Goal: Information Seeking & Learning: Learn about a topic

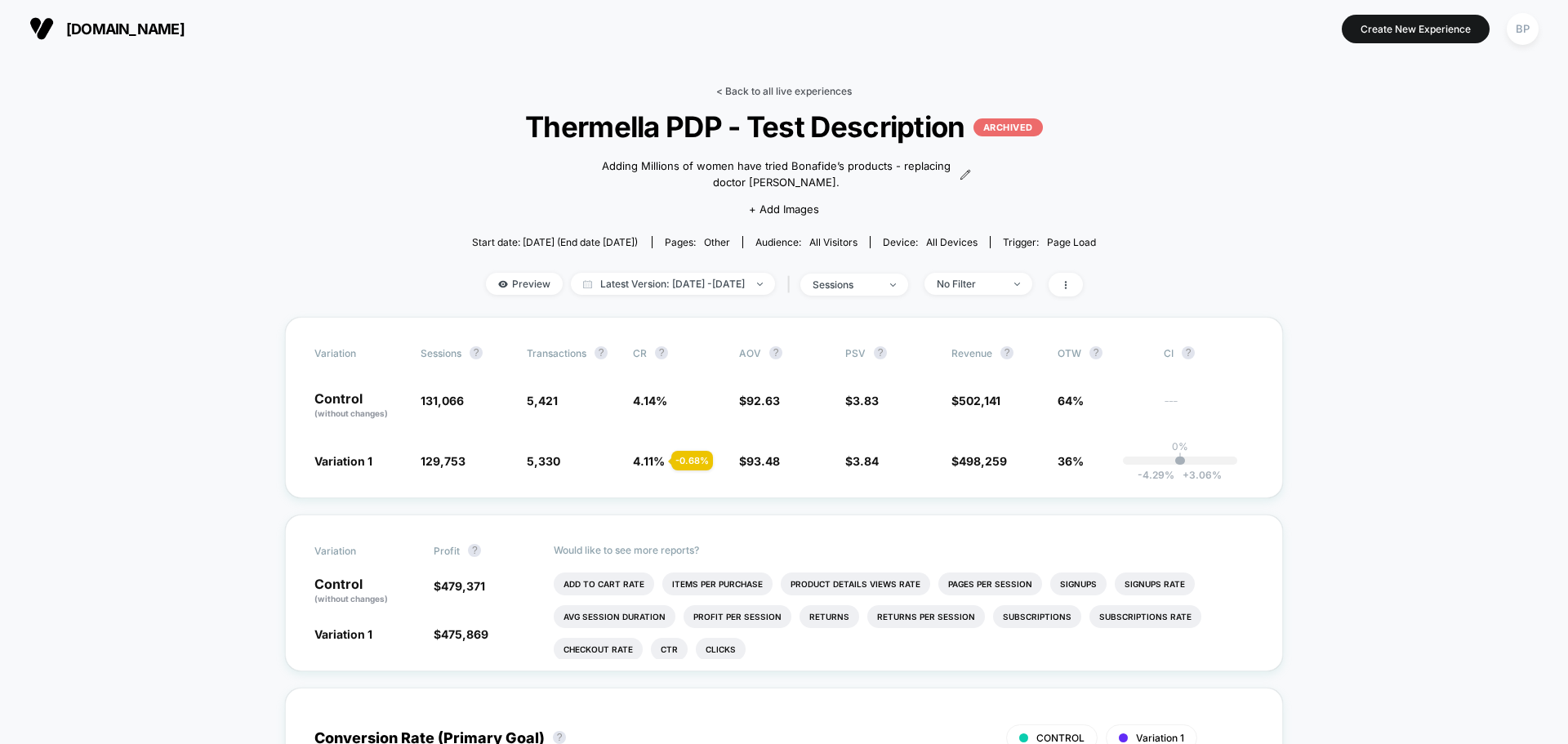
click at [745, 89] on link "< Back to all live experiences" at bounding box center [784, 91] width 136 height 12
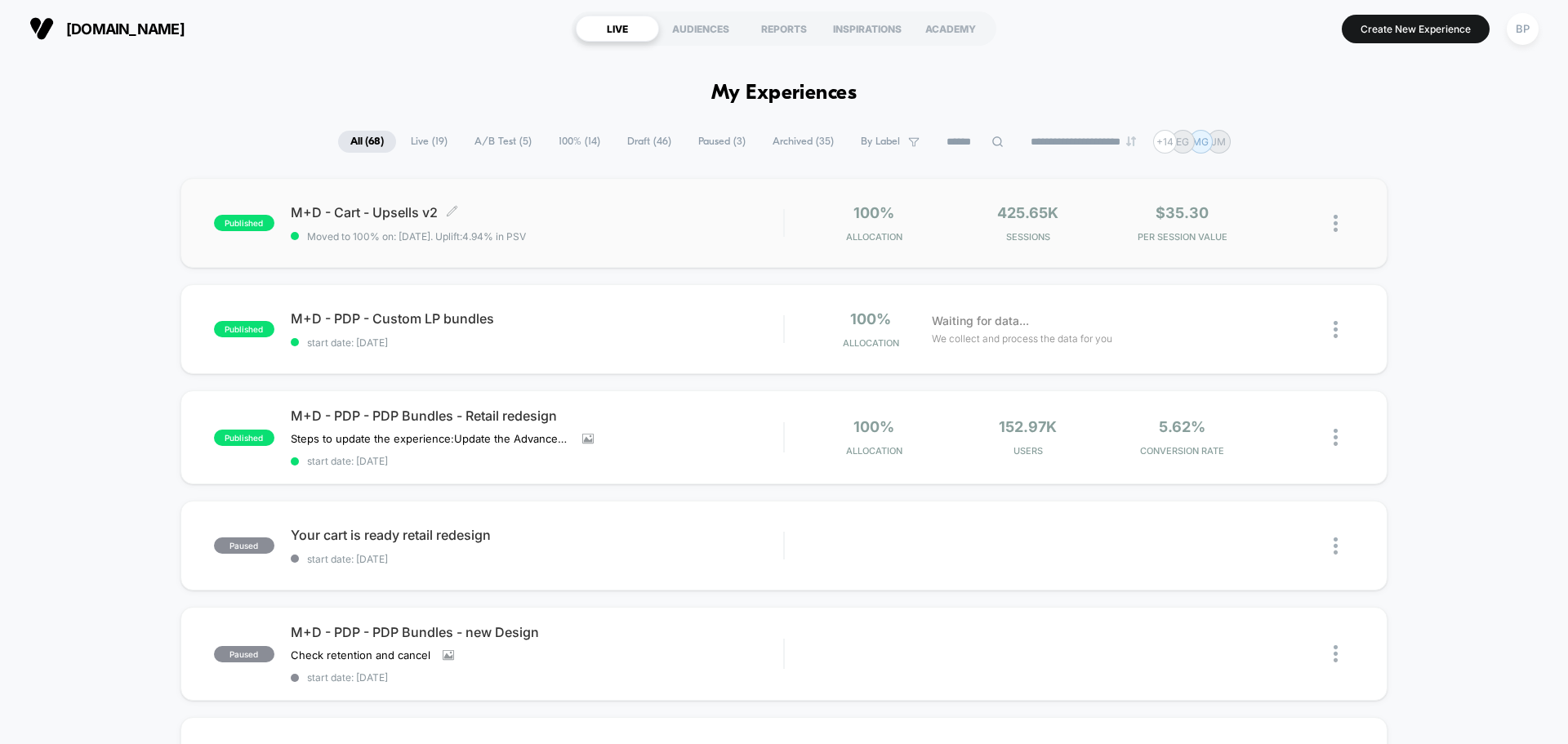
click at [354, 215] on span "M+D - Cart - Upsells v2 Click to edit experience details" at bounding box center [537, 213] width 493 height 17
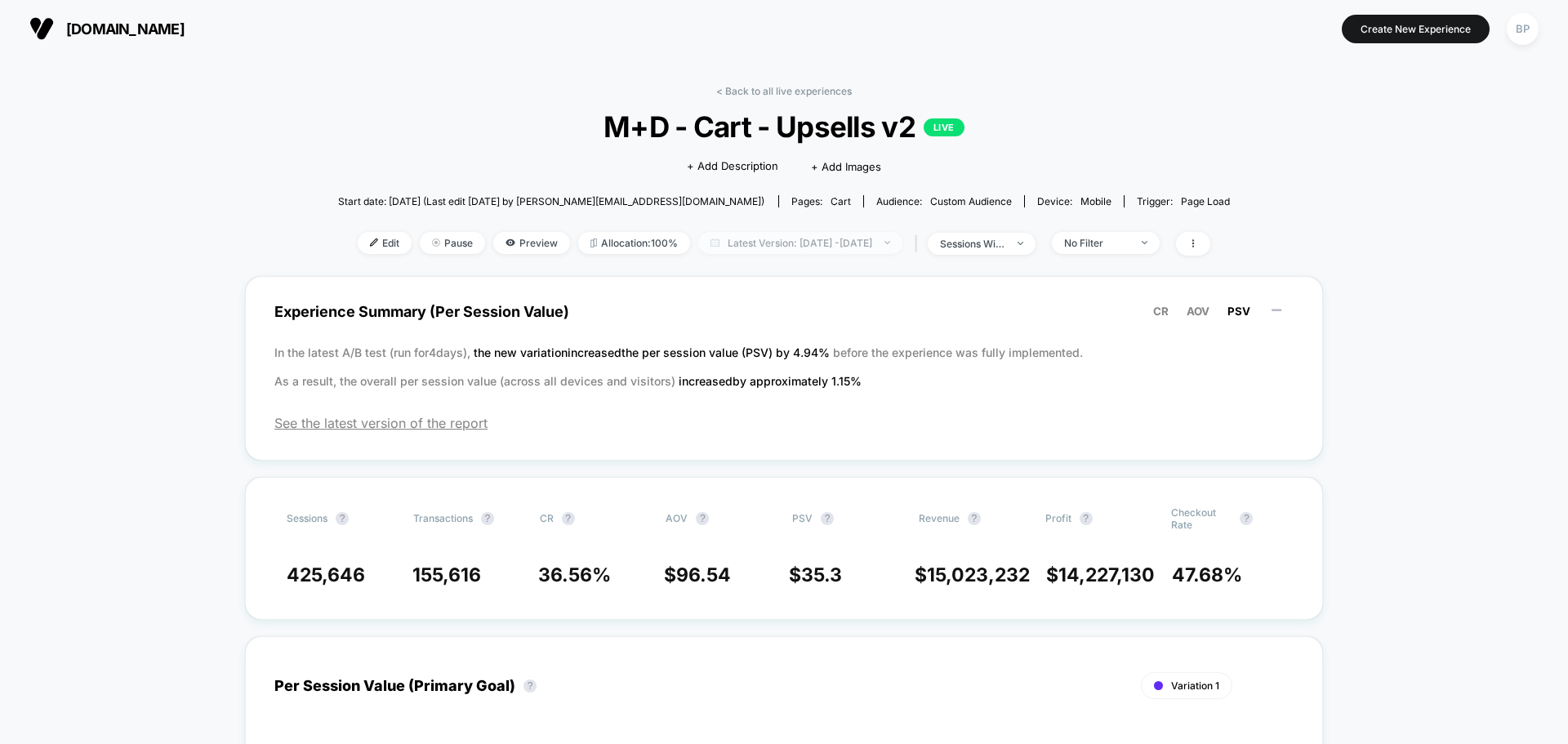
click at [903, 235] on span "Latest Version: Nov 16, 2024 - Sep 23, 2025" at bounding box center [800, 243] width 205 height 22
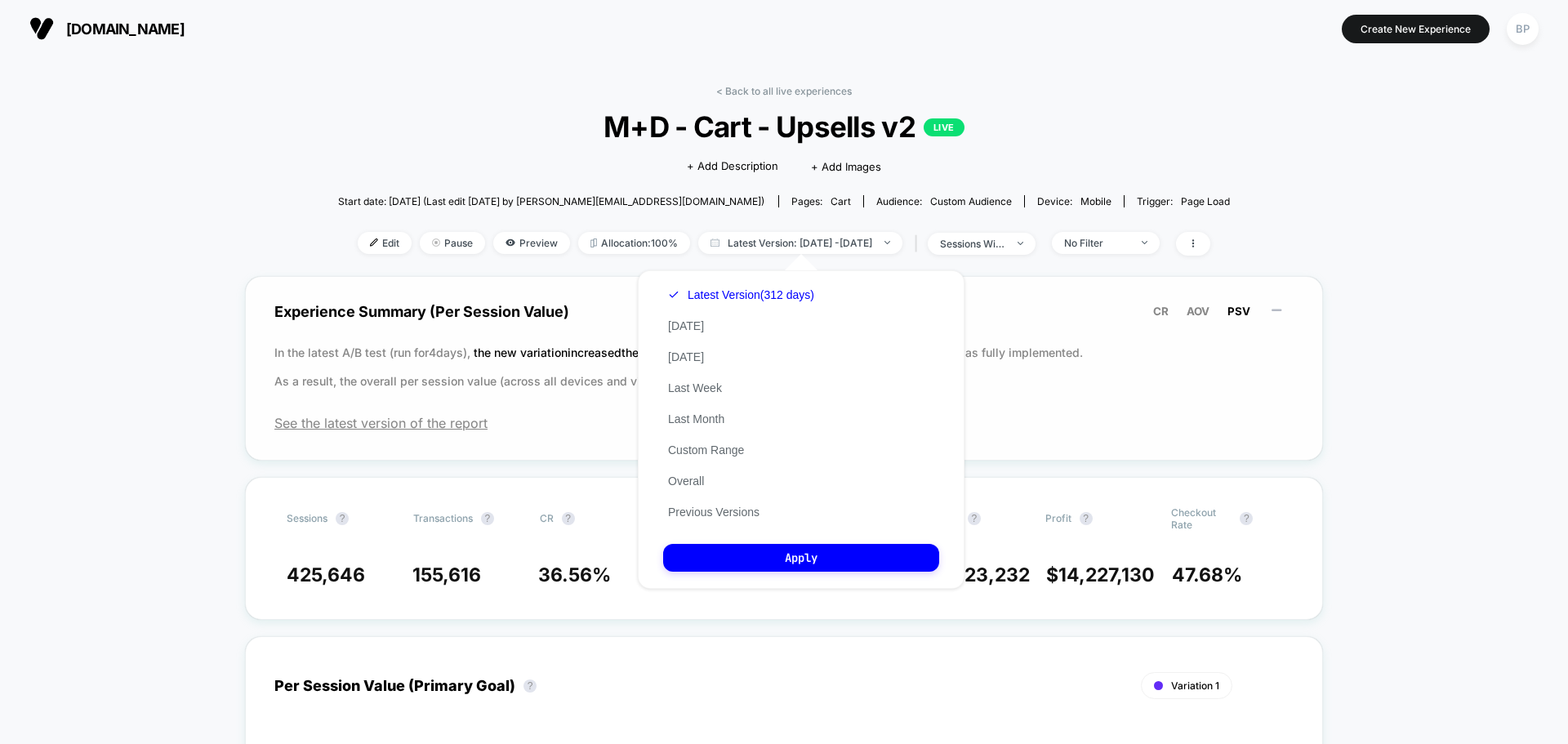
click at [1261, 392] on p "In the latest A/B test (run for 4 days), the new variation increased the per se…" at bounding box center [784, 367] width 1019 height 57
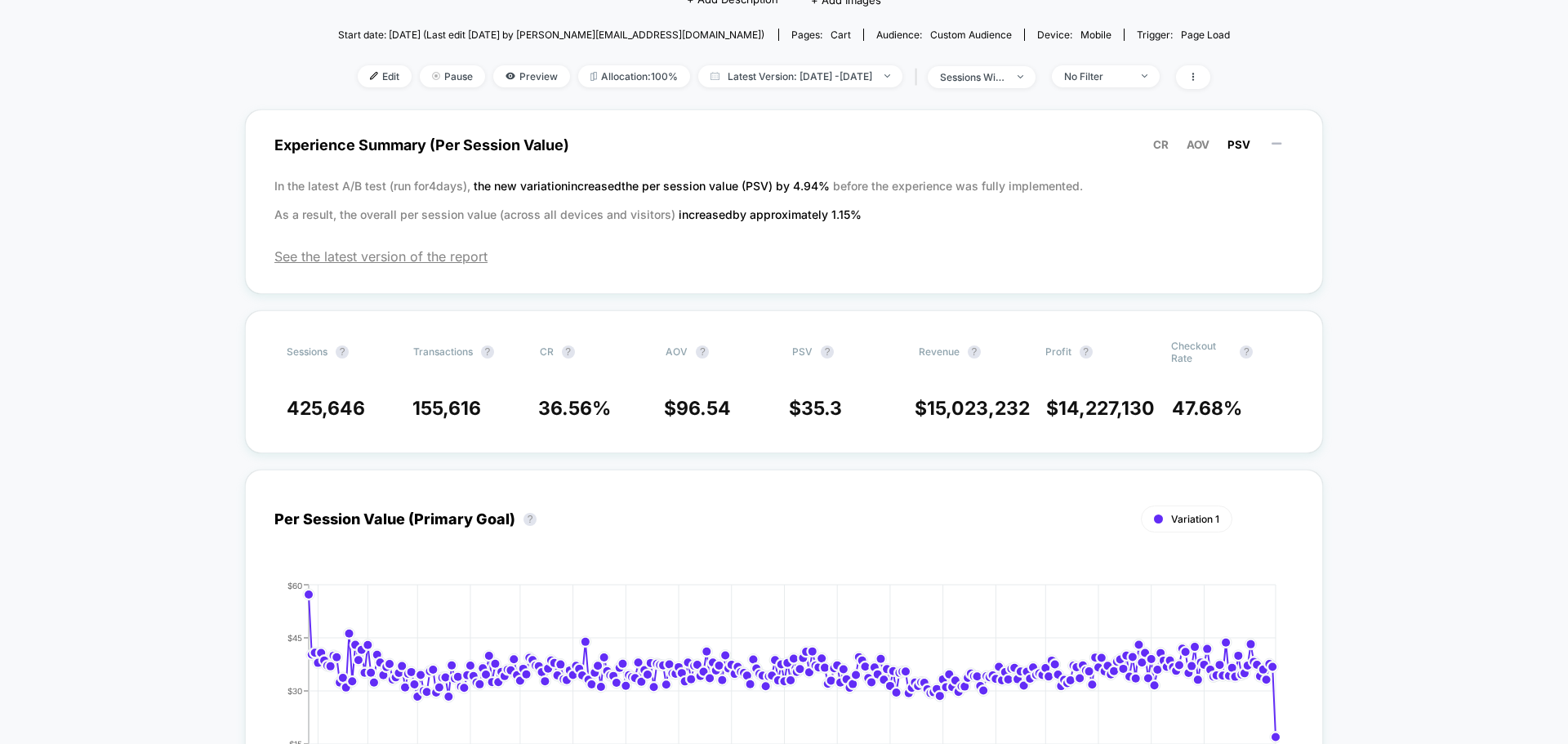
scroll to position [82, 0]
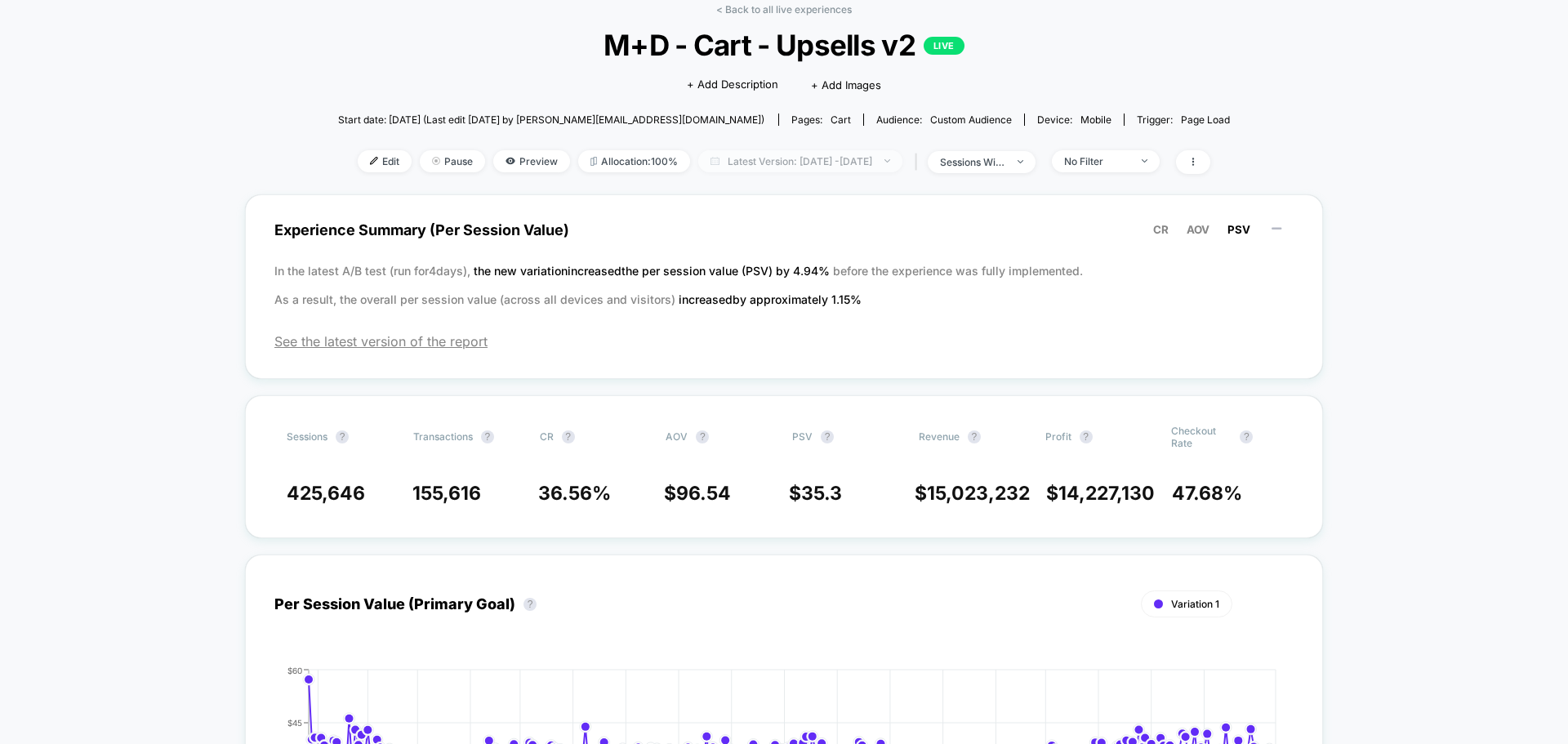
click at [841, 160] on span "Latest Version: [DATE] - [DATE]" at bounding box center [800, 161] width 205 height 22
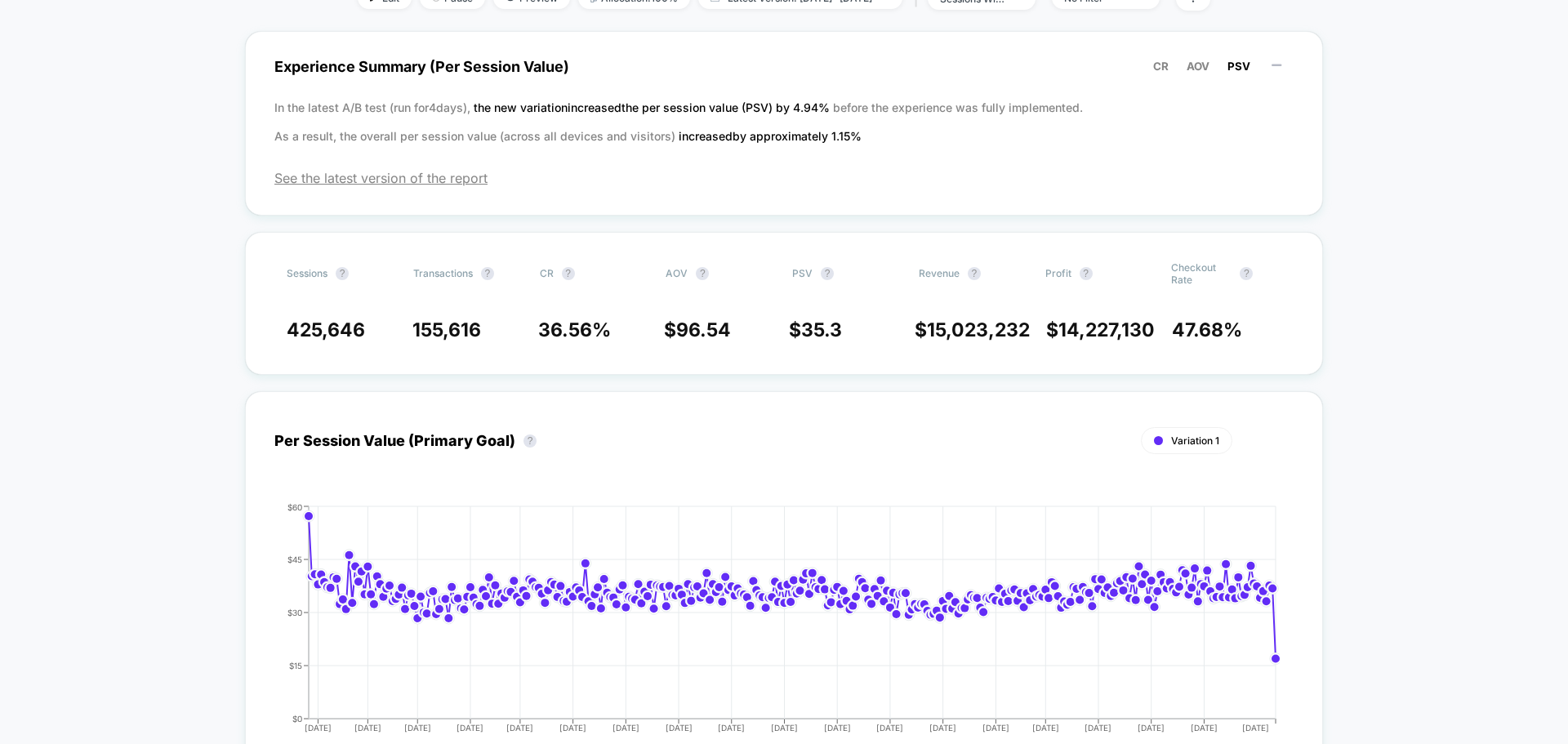
scroll to position [0, 0]
